Goal: Find specific page/section: Find specific page/section

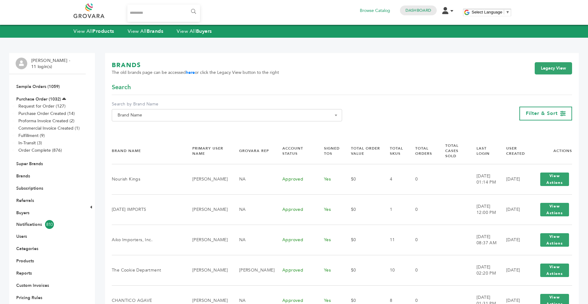
click at [195, 112] on span "Brand Name" at bounding box center [227, 115] width 224 height 9
click at [175, 127] on input "Search" at bounding box center [226, 127] width 227 height 8
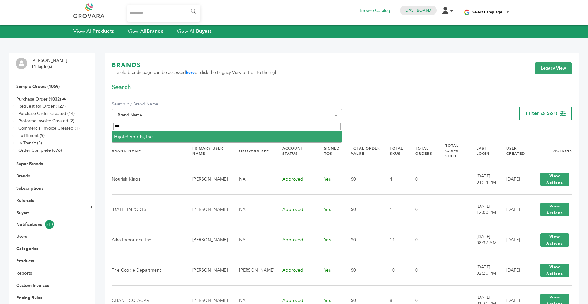
type input "***"
select select "**********"
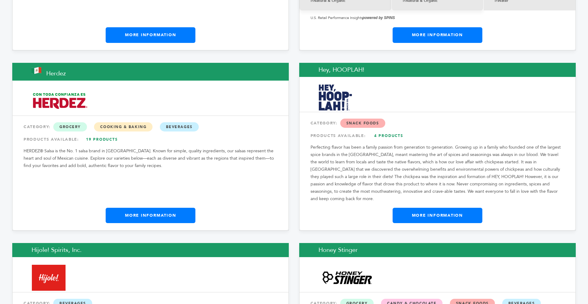
scroll to position [4271, 0]
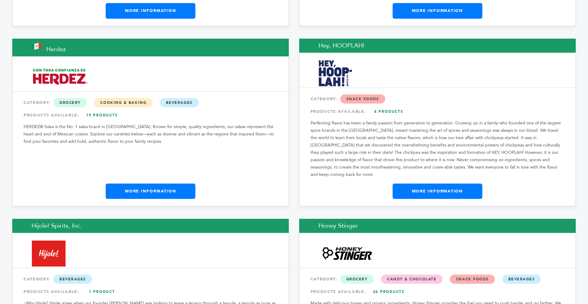
click at [450, 184] on link "More Information" at bounding box center [438, 191] width 90 height 15
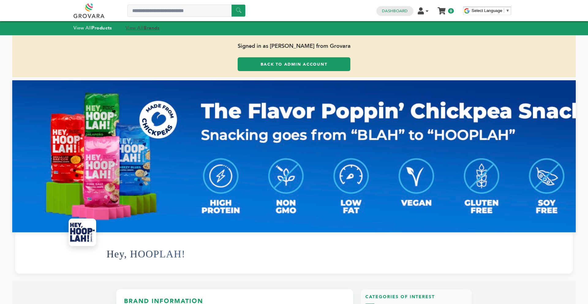
click at [146, 28] on strong "Brands" at bounding box center [152, 28] width 16 height 6
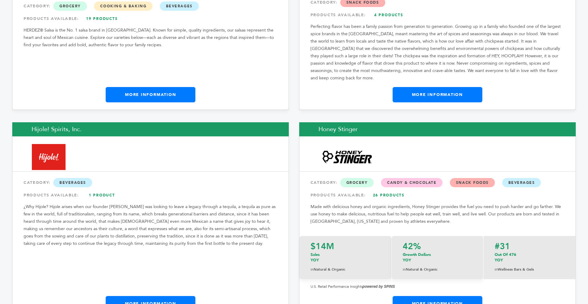
scroll to position [4380, 0]
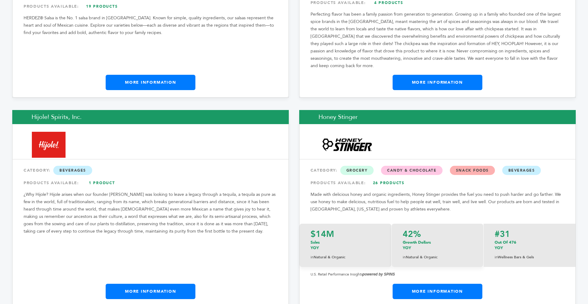
drag, startPoint x: 587, startPoint y: 13, endPoint x: 583, endPoint y: 161, distance: 148.1
click at [165, 284] on link "More Information" at bounding box center [151, 291] width 90 height 15
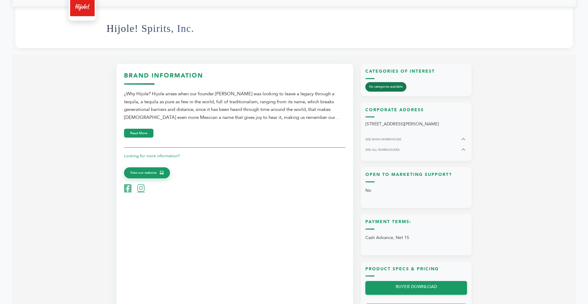
scroll to position [243, 0]
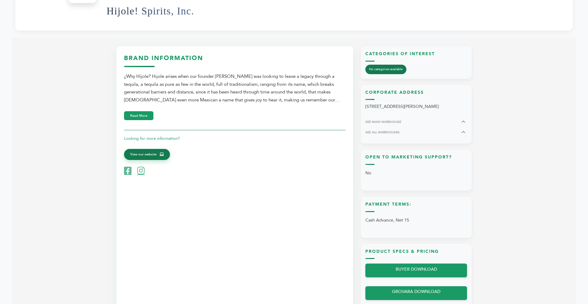
click at [145, 152] on span "View our website" at bounding box center [143, 155] width 26 height 6
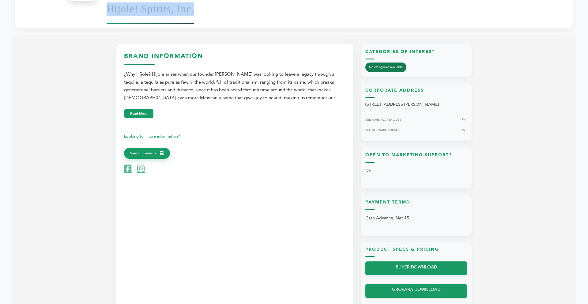
drag, startPoint x: 193, startPoint y: 10, endPoint x: 107, endPoint y: 8, distance: 86.4
click at [107, 8] on h1 "Hijole! Spirits, Inc." at bounding box center [151, 9] width 88 height 30
copy h1 "Hijole! Spirits, Inc."
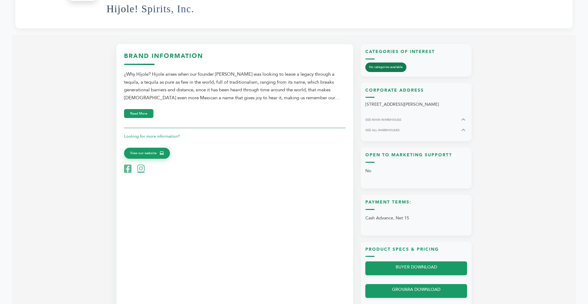
click at [249, 30] on div "Hello! Grovara is best viewed on a desktop monitor. Signed in as Max Stein from…" at bounding box center [294, 196] width 564 height 813
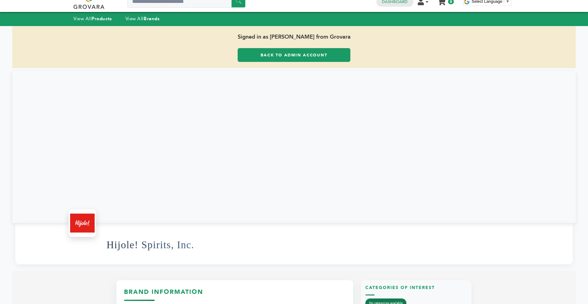
scroll to position [0, 0]
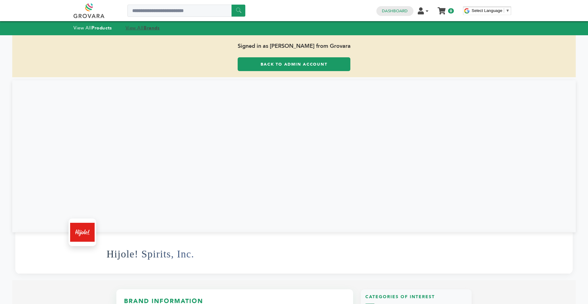
click at [156, 30] on strong "Brands" at bounding box center [152, 28] width 16 height 6
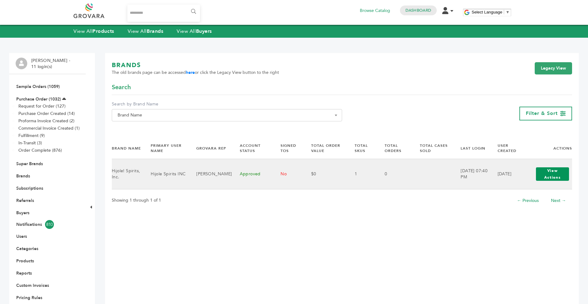
click at [550, 179] on button "View Actions" at bounding box center [552, 173] width 33 height 13
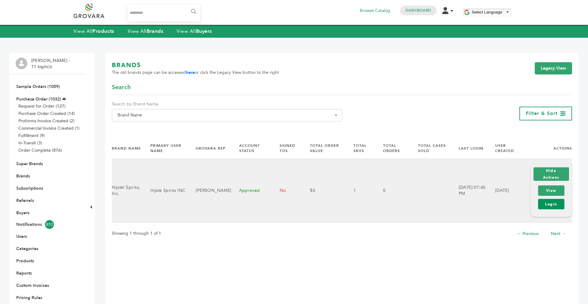
click at [551, 201] on link "Login" at bounding box center [551, 204] width 26 height 10
